Goal: Obtain resource: Download file/media

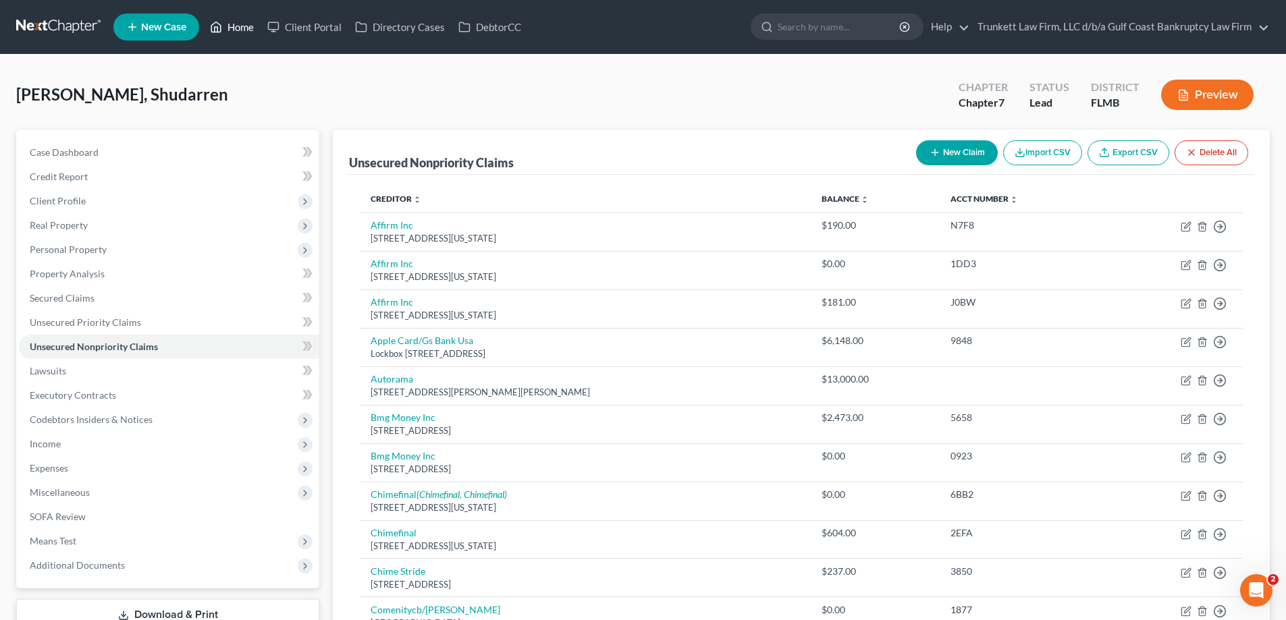
click at [236, 28] on link "Home" at bounding box center [231, 27] width 57 height 24
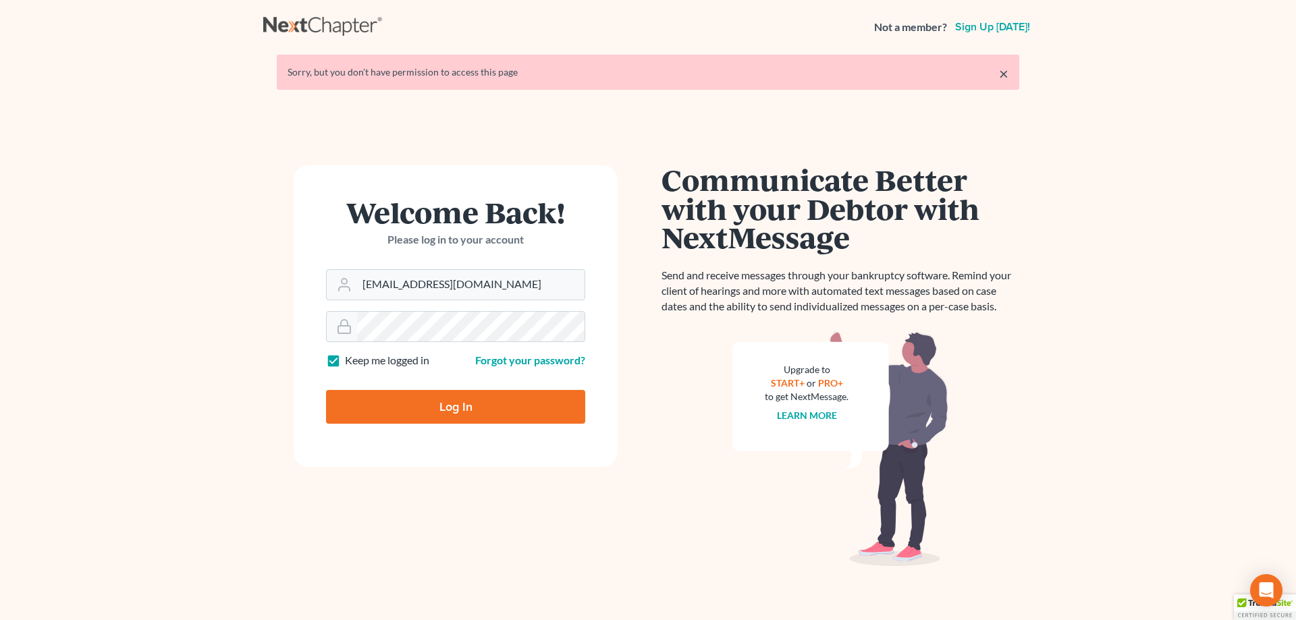
click at [470, 404] on input "Log In" at bounding box center [455, 407] width 259 height 34
type input "Thinking..."
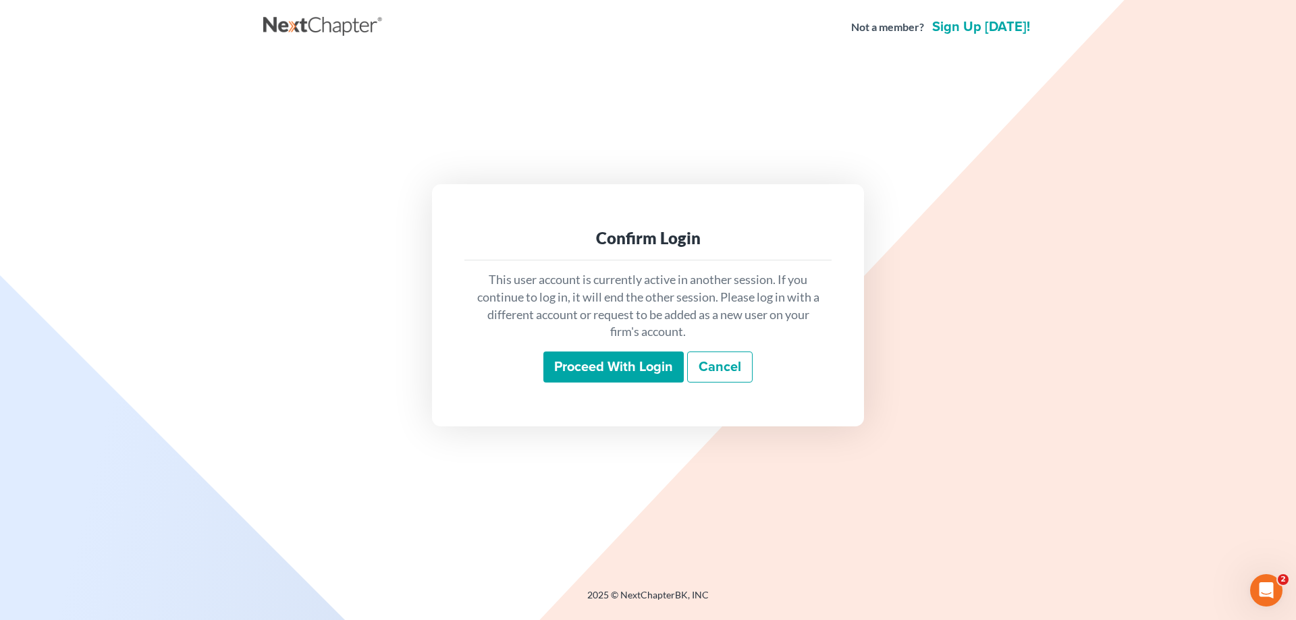
click at [623, 367] on input "Proceed with login" at bounding box center [613, 367] width 140 height 31
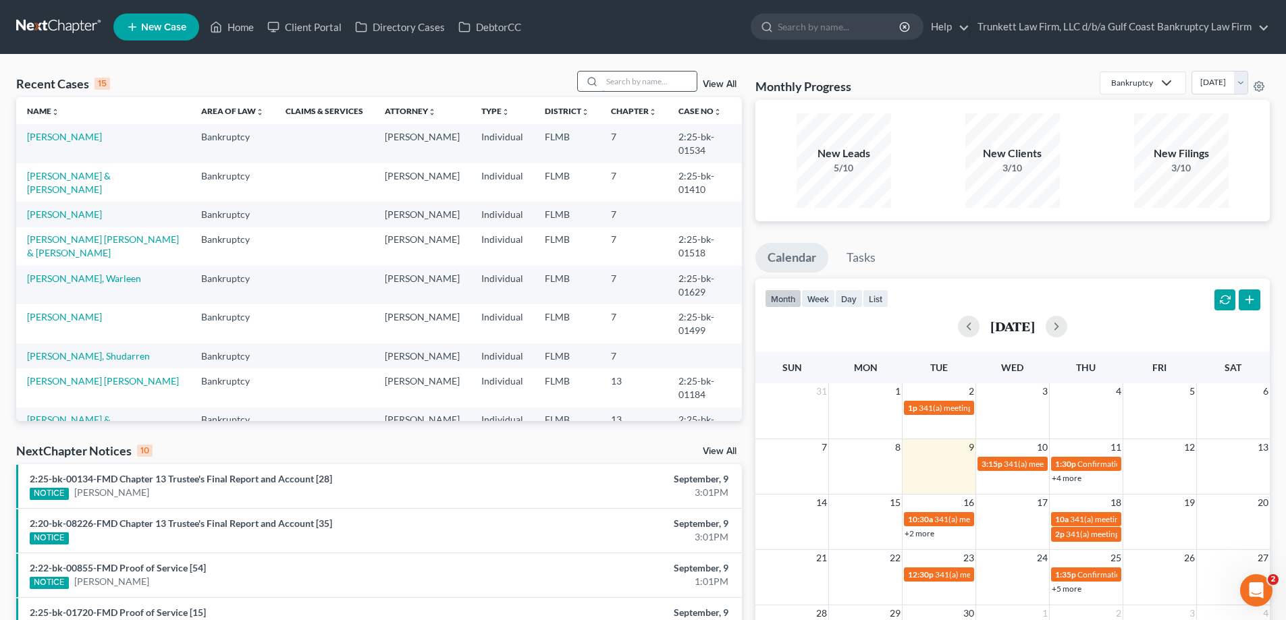
click at [634, 78] on input "search" at bounding box center [649, 82] width 94 height 20
type input "[PERSON_NAME]"
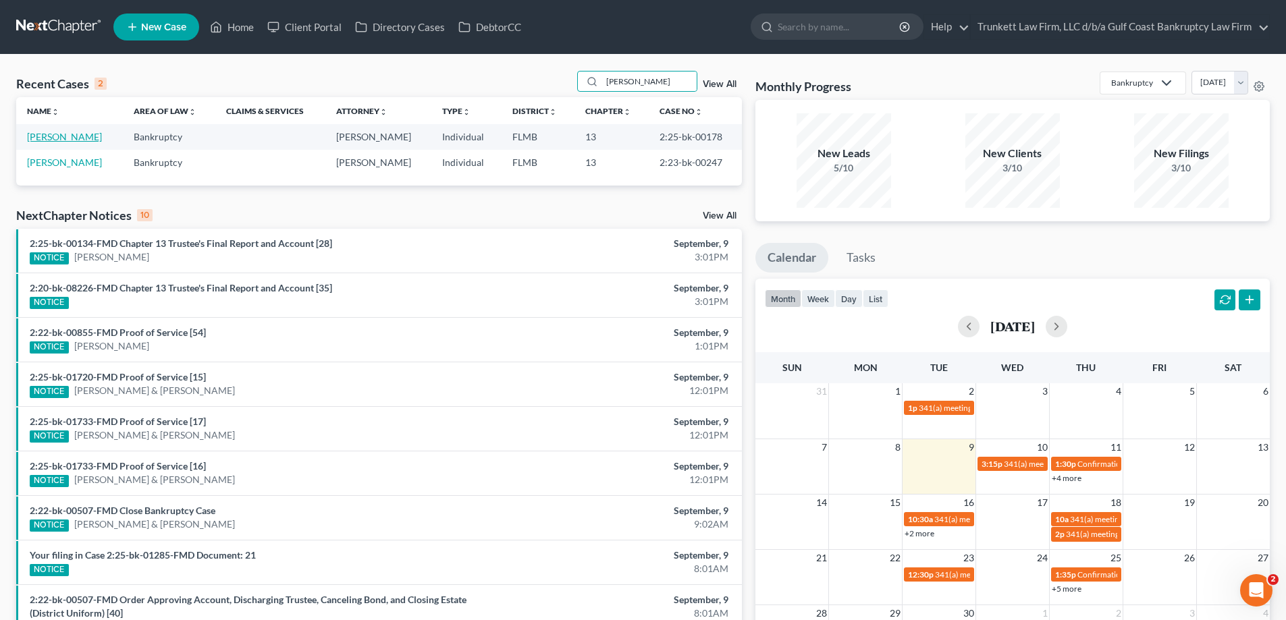
click at [61, 136] on link "[PERSON_NAME]" at bounding box center [64, 136] width 75 height 11
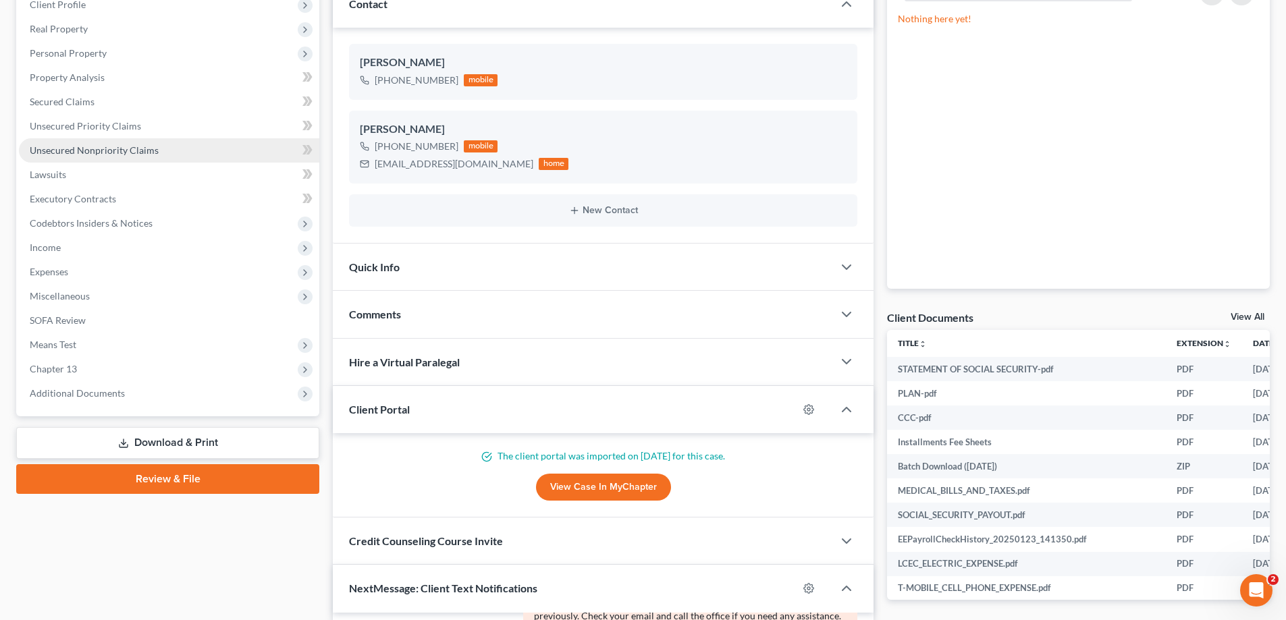
scroll to position [202, 0]
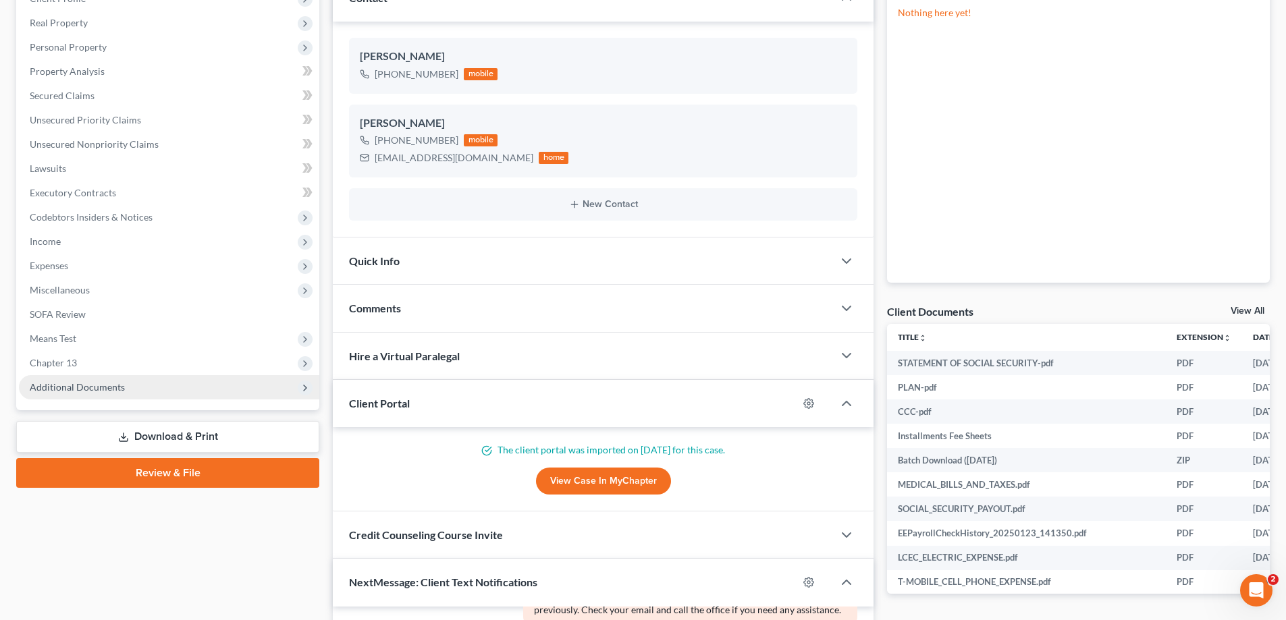
click at [91, 394] on span "Additional Documents" at bounding box center [169, 387] width 300 height 24
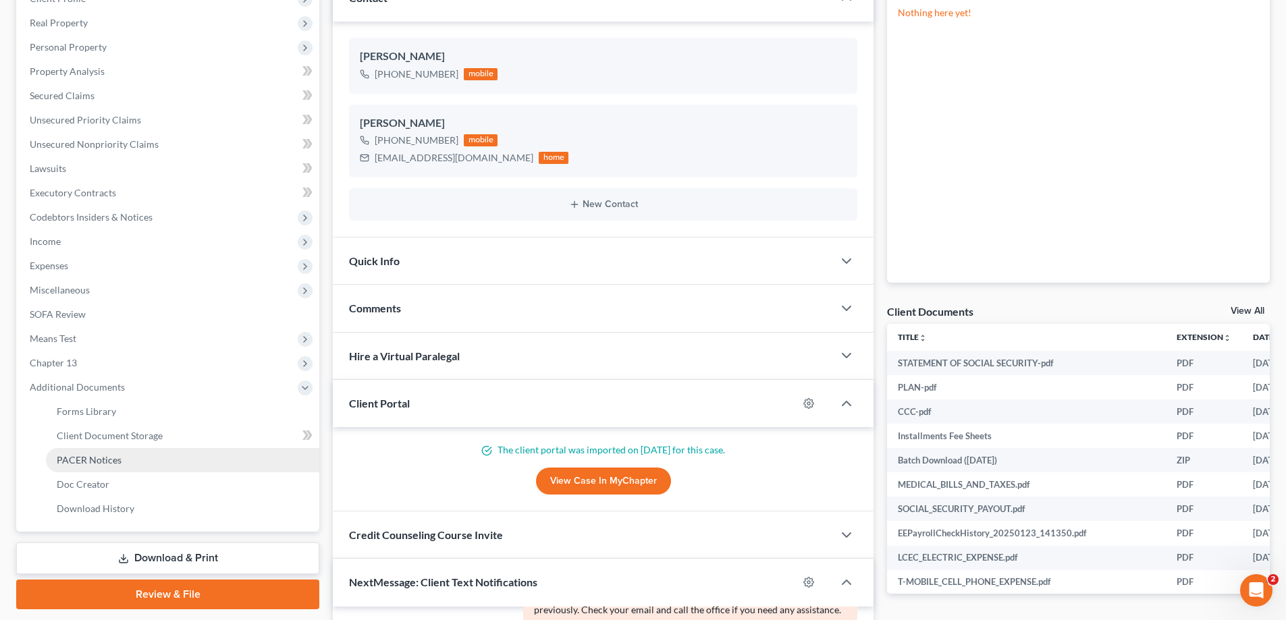
click at [104, 462] on span "PACER Notices" at bounding box center [89, 459] width 65 height 11
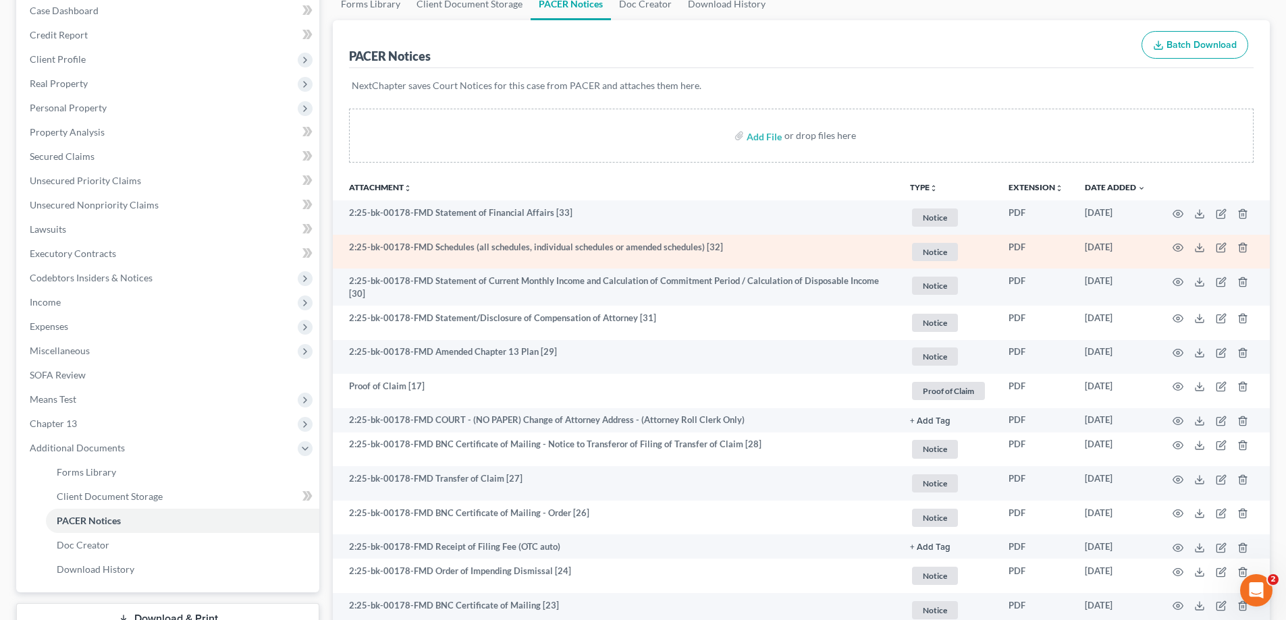
scroll to position [202, 0]
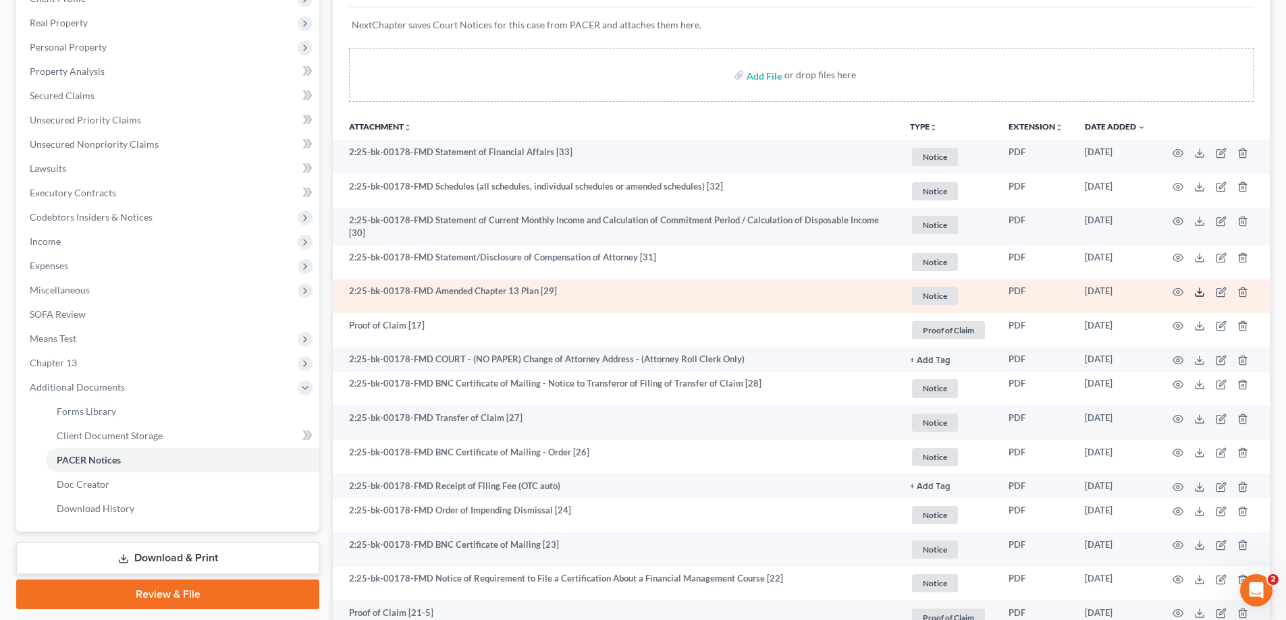
click at [1197, 287] on icon at bounding box center [1199, 292] width 11 height 11
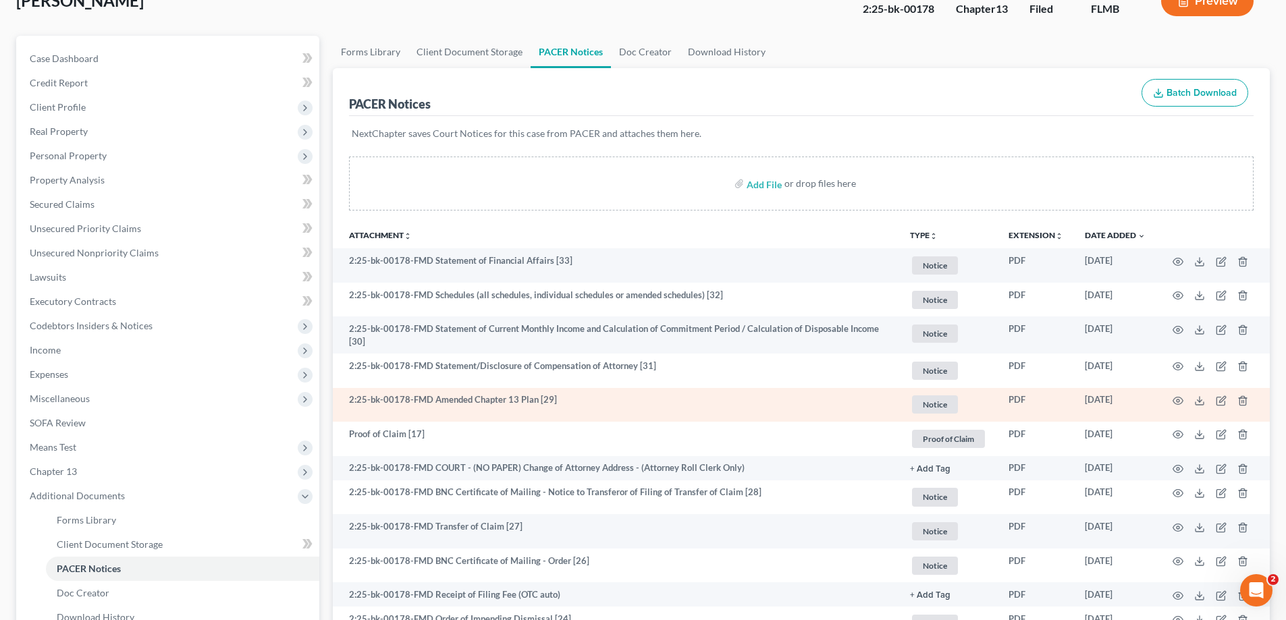
scroll to position [0, 0]
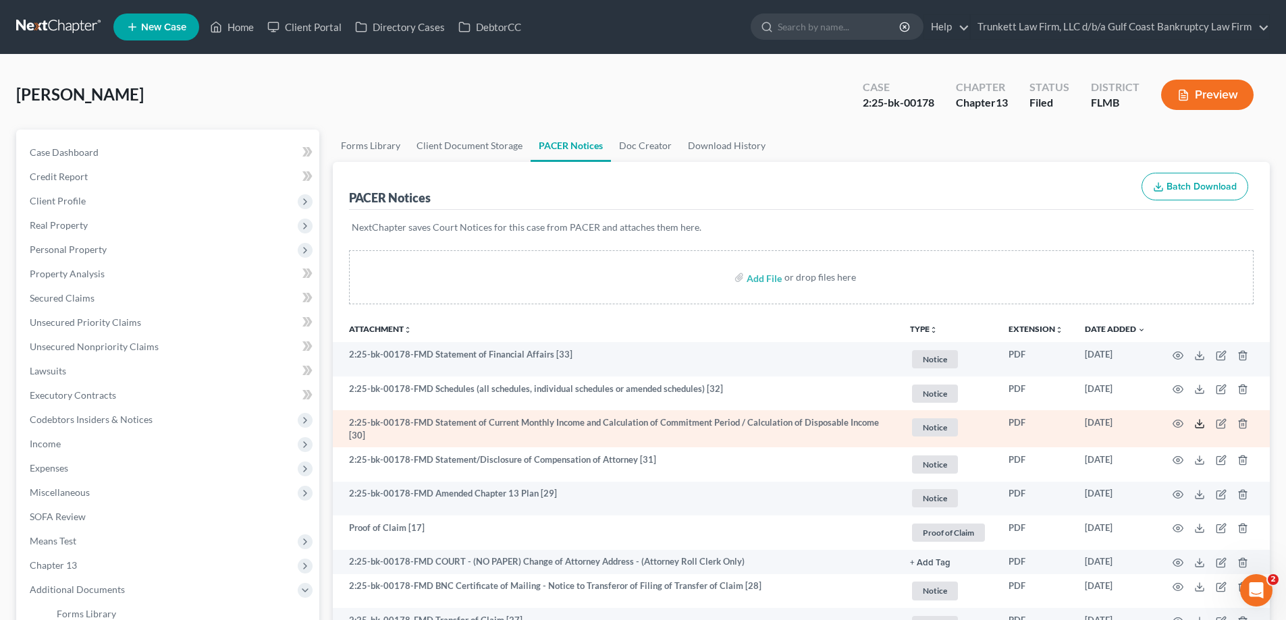
click at [1196, 429] on icon at bounding box center [1199, 423] width 11 height 11
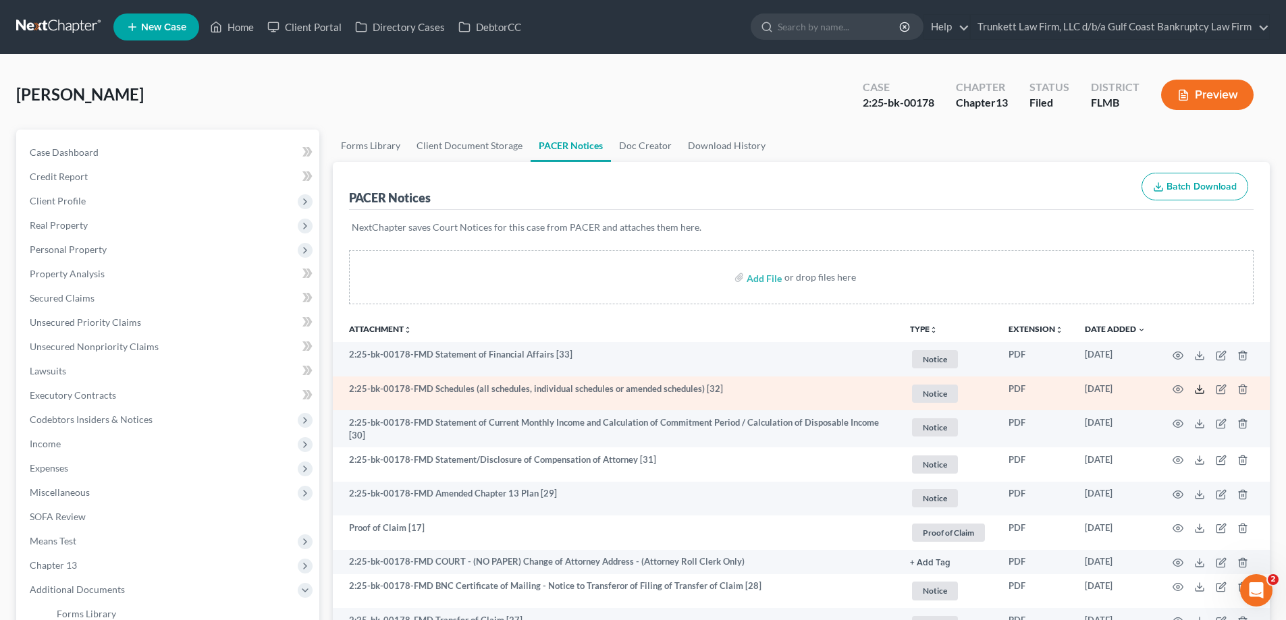
click at [1200, 391] on icon at bounding box center [1199, 389] width 11 height 11
